Goal: Information Seeking & Learning: Learn about a topic

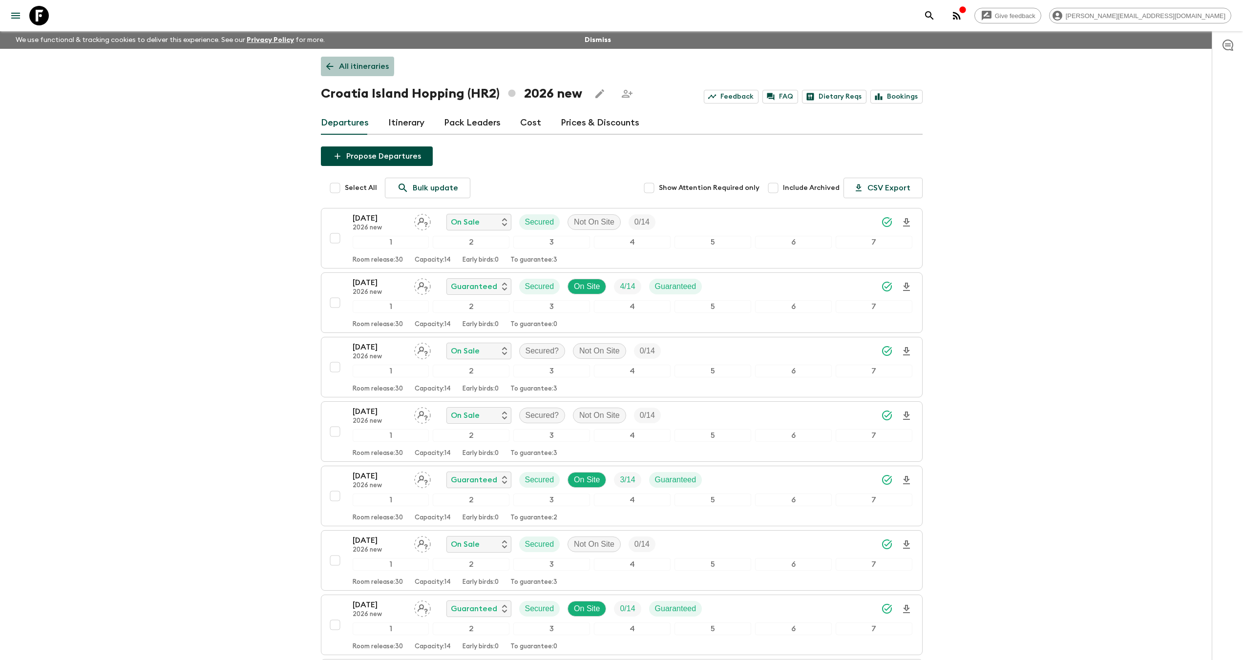
click at [334, 65] on icon at bounding box center [329, 66] width 11 height 11
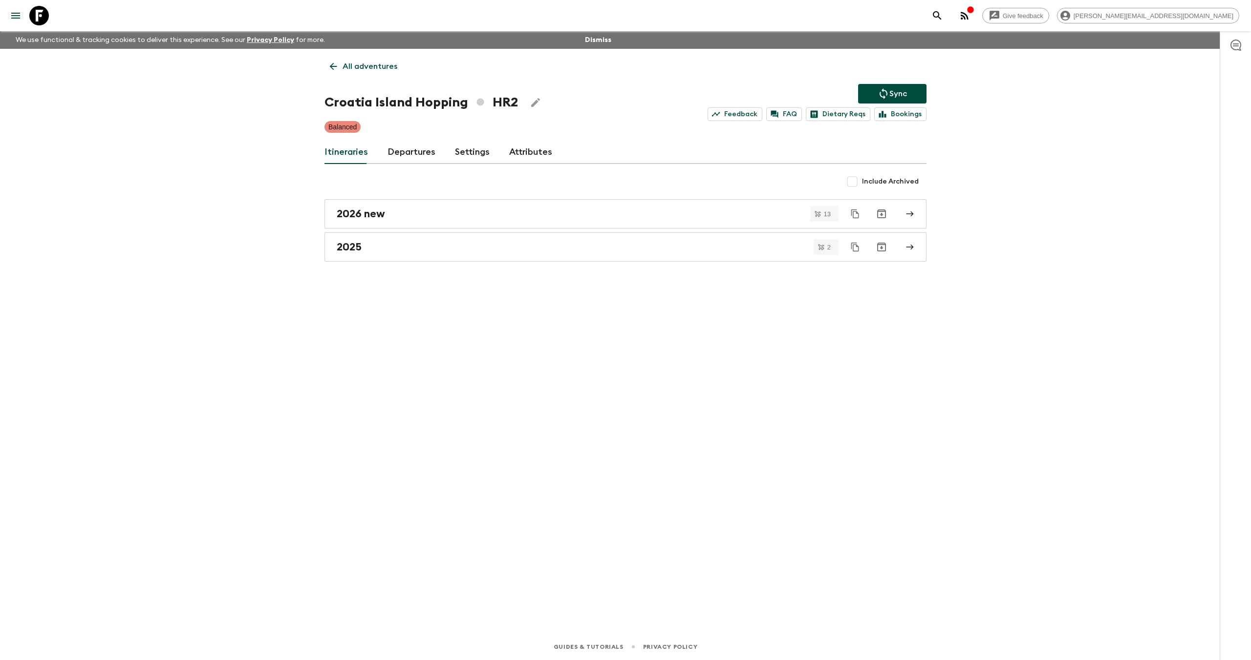
click at [37, 11] on icon at bounding box center [39, 16] width 20 height 20
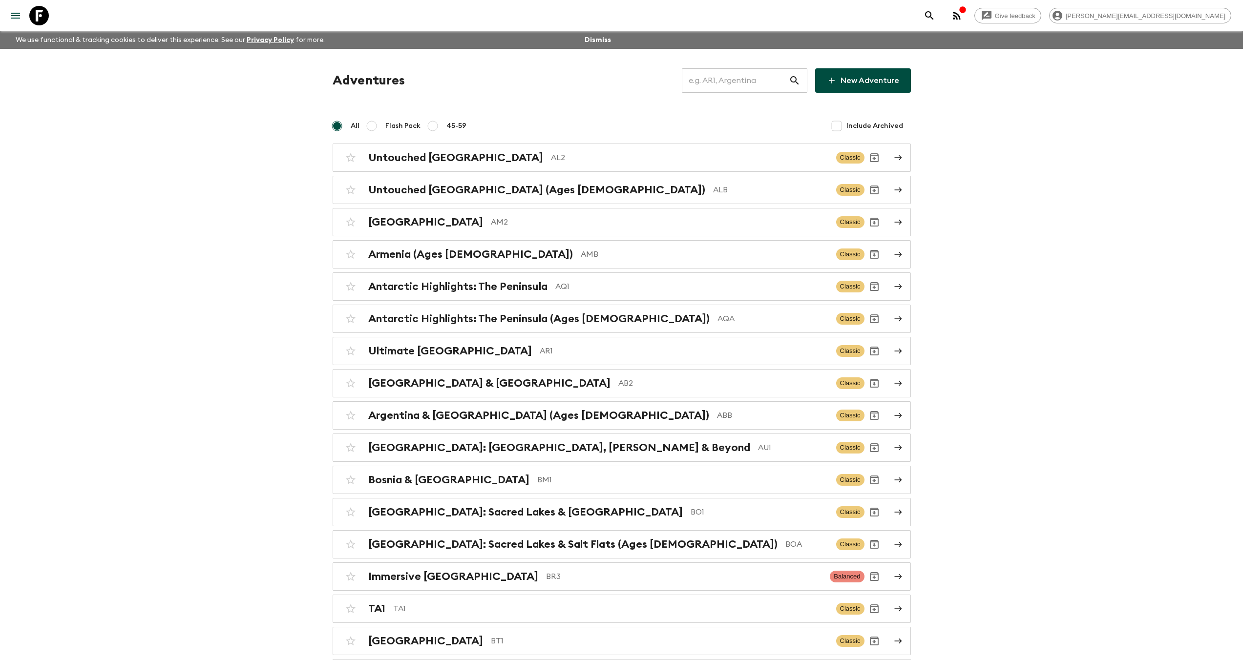
click at [713, 87] on input "text" at bounding box center [735, 80] width 107 height 27
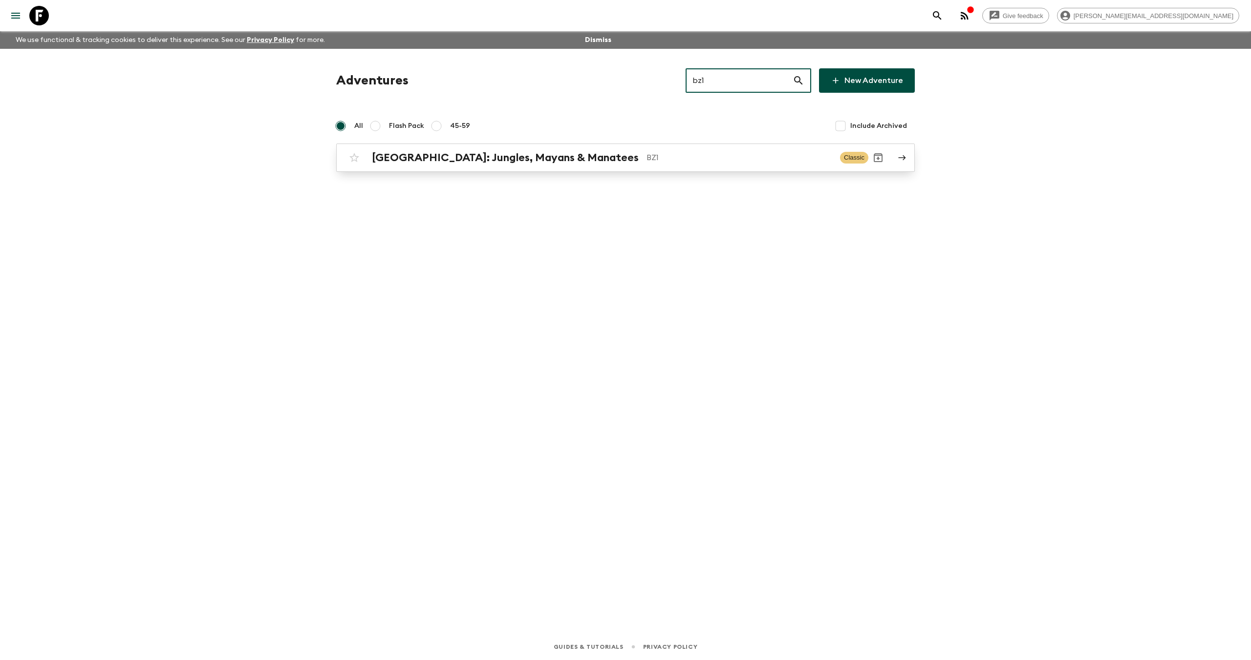
type input "bz1"
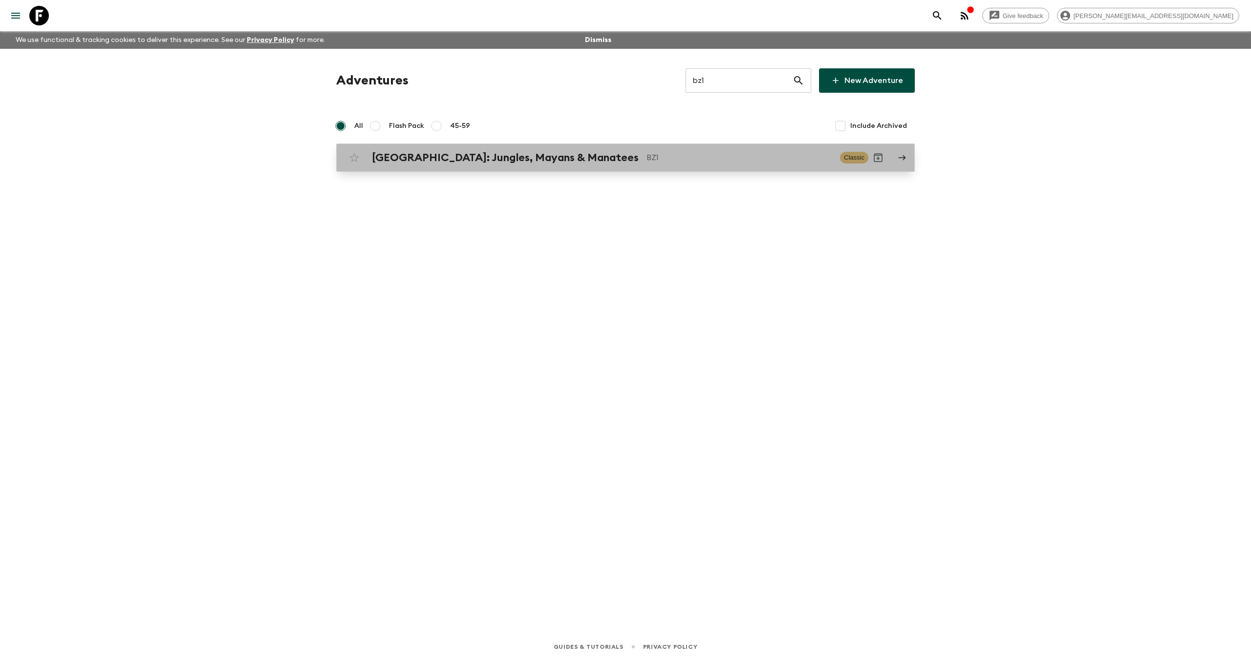
click at [472, 167] on div "Belize: Jungles, Mayans & Manatees BZ1 Classic" at bounding box center [606, 158] width 524 height 20
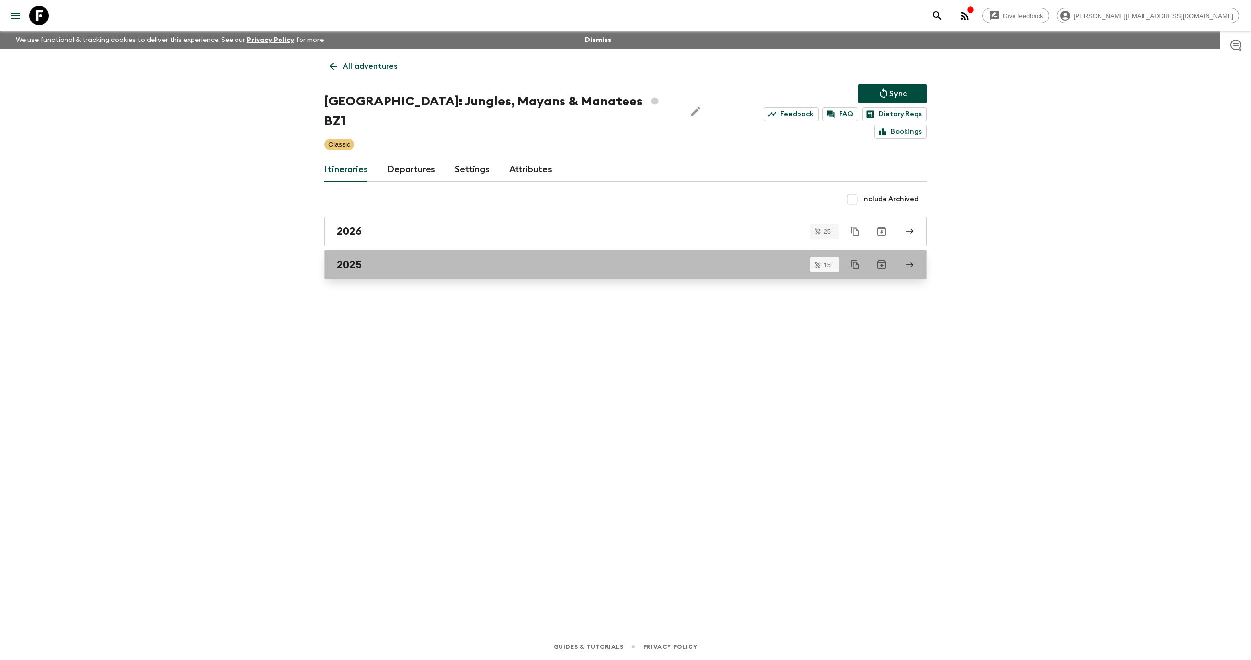
click at [364, 250] on link "2025" at bounding box center [625, 264] width 602 height 29
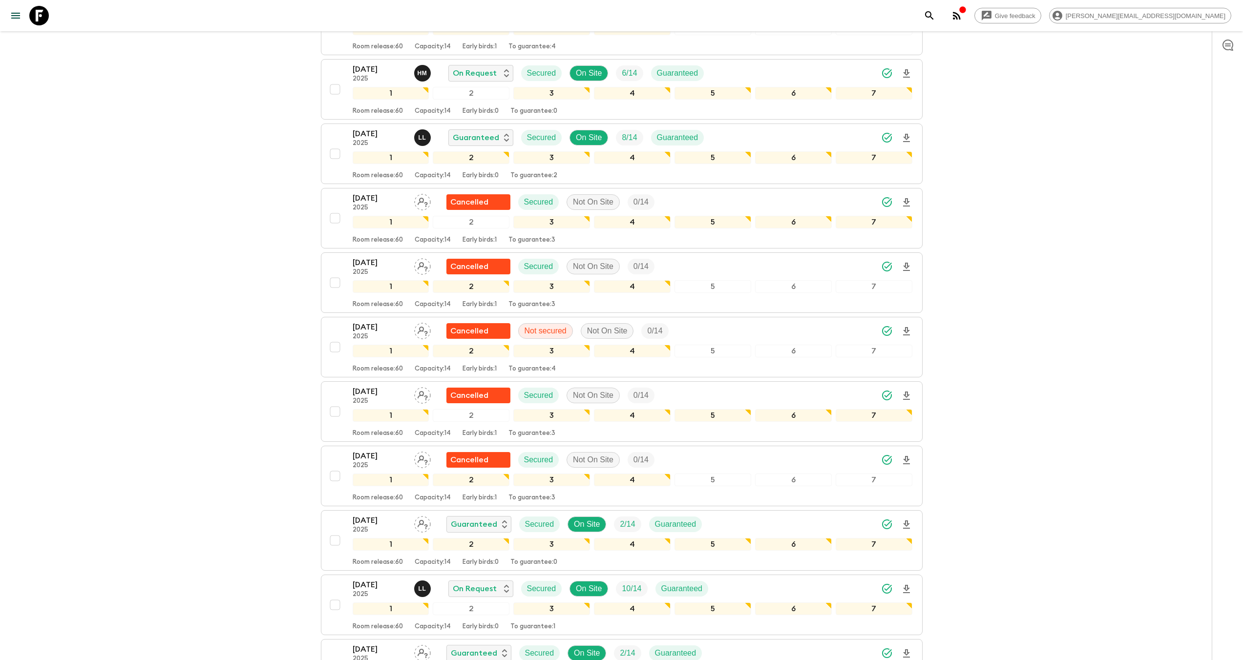
scroll to position [600, 0]
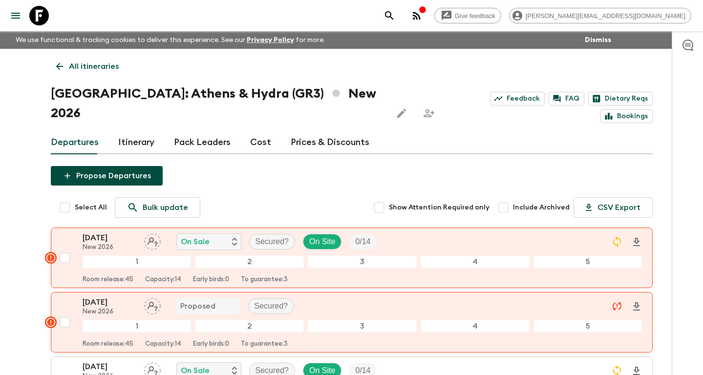
click at [255, 131] on link "Cost" at bounding box center [260, 142] width 21 height 23
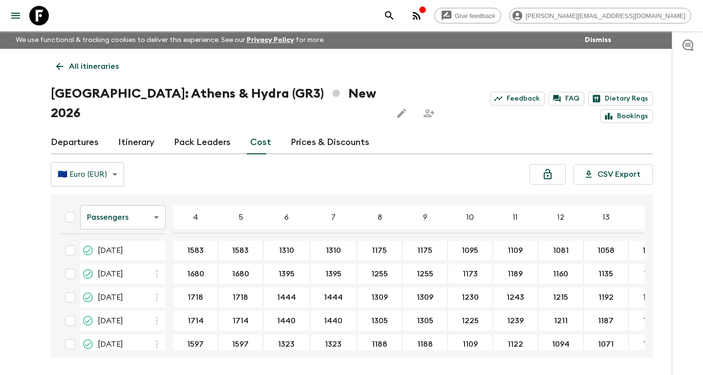
click at [426, 16] on button "button" at bounding box center [417, 16] width 20 height 20
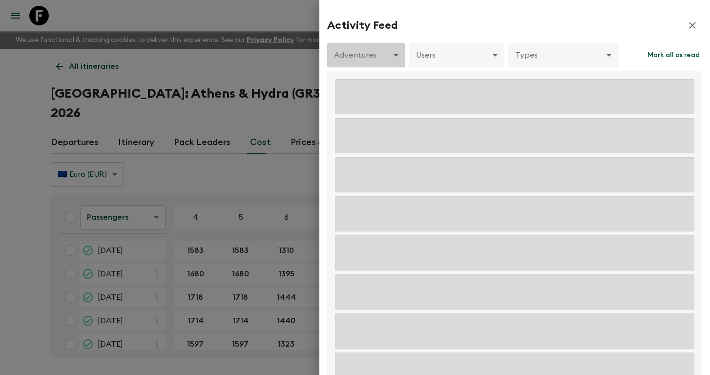
click at [396, 63] on body "Give feedback [PERSON_NAME][EMAIL_ADDRESS][DOMAIN_NAME] We use functional & tra…" at bounding box center [355, 206] width 710 height 412
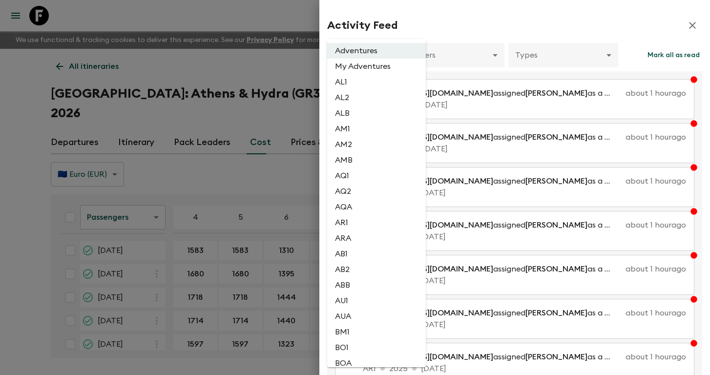
scroll to position [737, 0]
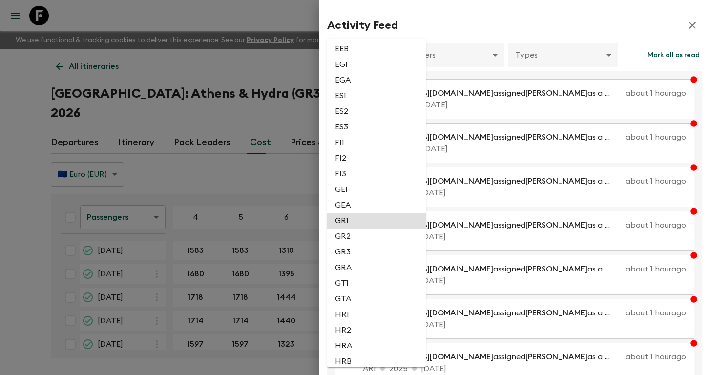
click at [358, 260] on li "GR3" at bounding box center [376, 252] width 99 height 16
type input "51f7b45f-b246-4bce-bf68-fda8885b1a48"
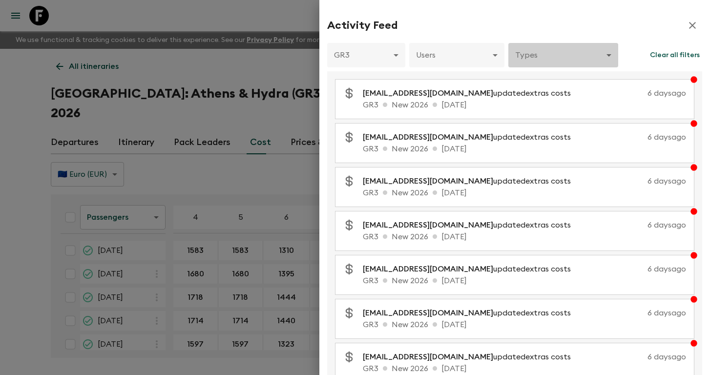
click at [550, 59] on body "Give feedback [PERSON_NAME][EMAIL_ADDRESS][DOMAIN_NAME] We use functional & tra…" at bounding box center [355, 206] width 710 height 412
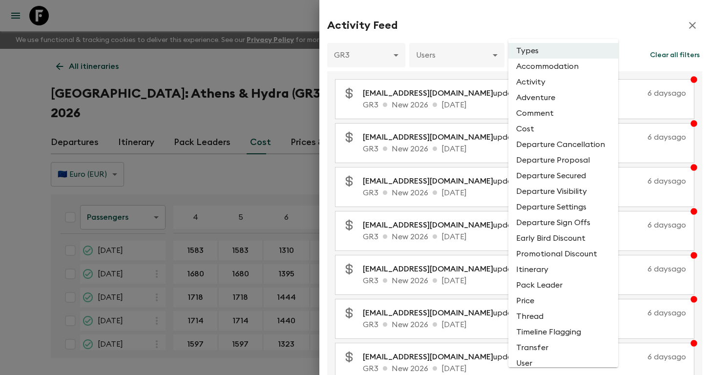
click at [535, 128] on li "Cost" at bounding box center [564, 129] width 110 height 16
type input "COST"
